Goal: Task Accomplishment & Management: Use online tool/utility

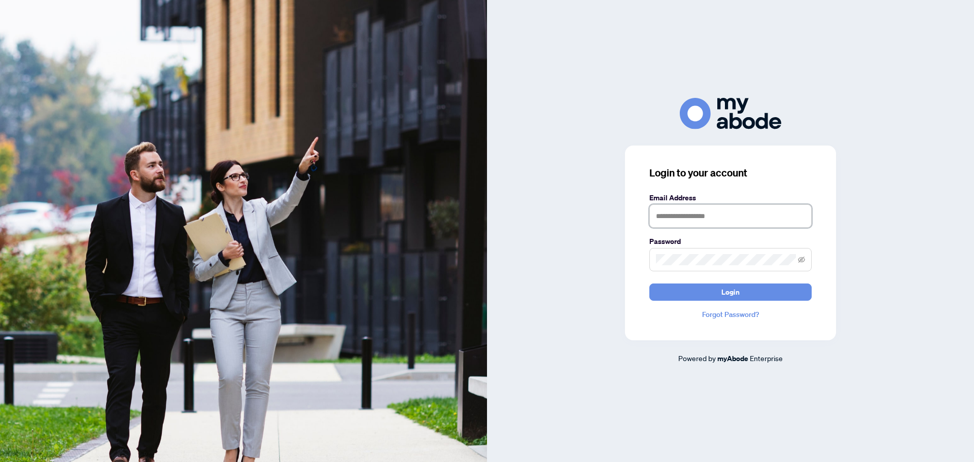
click at [714, 217] on input "text" at bounding box center [730, 215] width 162 height 23
type input "**********"
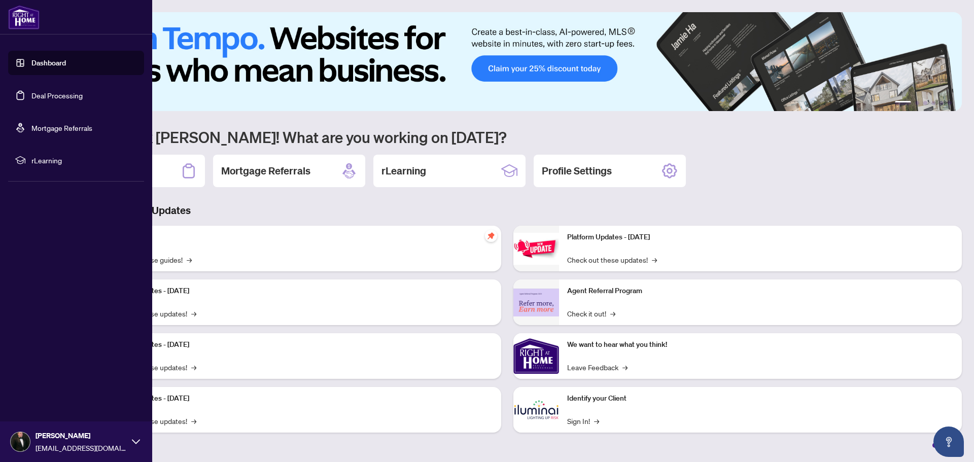
drag, startPoint x: 64, startPoint y: 98, endPoint x: 91, endPoint y: 101, distance: 26.5
click at [64, 98] on link "Deal Processing" at bounding box center [56, 95] width 51 height 9
